Goal: Task Accomplishment & Management: Use online tool/utility

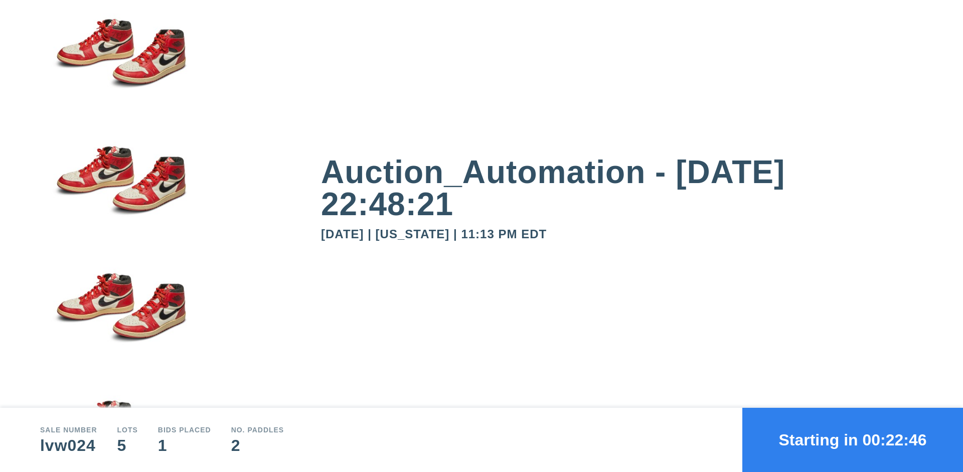
click at [852, 440] on button "Starting in 00:22:46" at bounding box center [852, 440] width 221 height 64
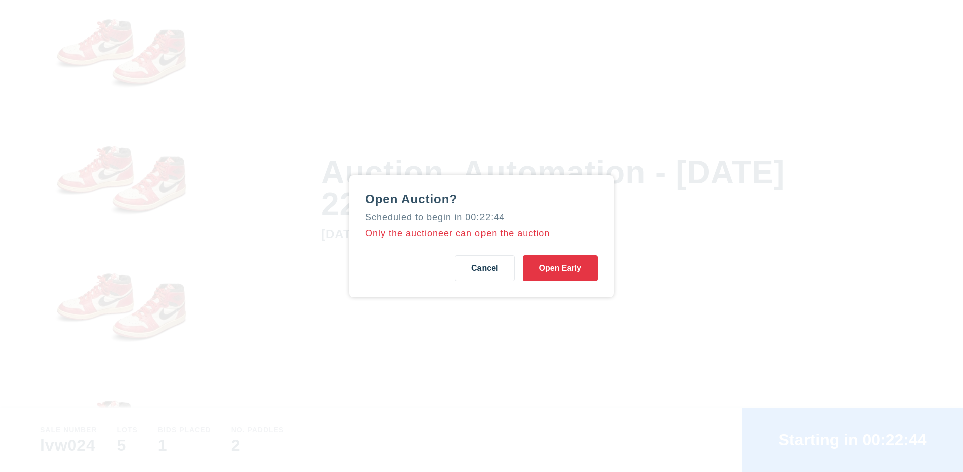
click at [560, 268] on button "Open Early" at bounding box center [559, 268] width 75 height 26
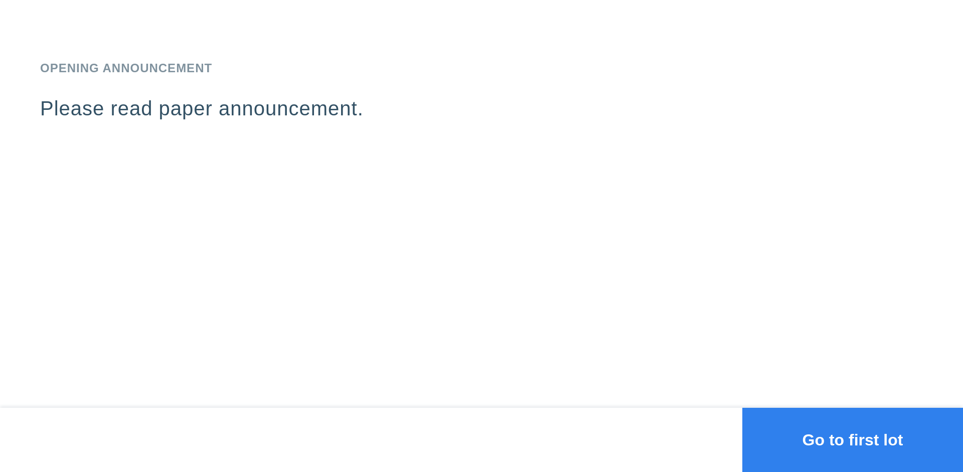
click at [852, 440] on button "Go to first lot" at bounding box center [852, 440] width 221 height 64
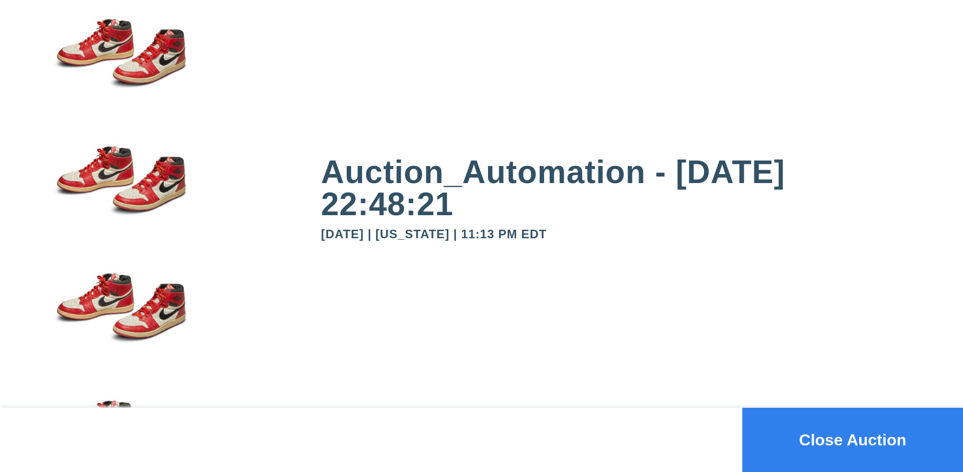
click at [852, 440] on button "Close Auction" at bounding box center [852, 440] width 221 height 64
